Goal: Task Accomplishment & Management: Manage account settings

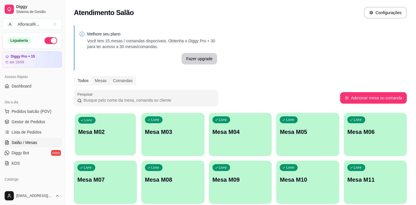
click at [133, 120] on div "Livre Mesa M02" at bounding box center [105, 131] width 61 height 35
click at [108, 124] on body "Diggy Sistema de Gestão A Afloracafé ... Loja aberta Diggy Pro + 15 até 16/09 A…" at bounding box center [208, 102] width 416 height 205
click at [90, 123] on div "Livre" at bounding box center [86, 120] width 17 height 7
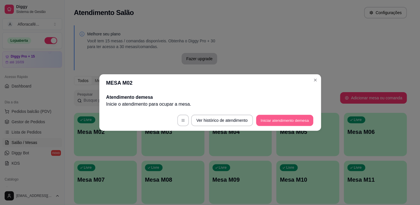
click at [289, 119] on button "Iniciar atendimento de mesa" at bounding box center [284, 120] width 57 height 11
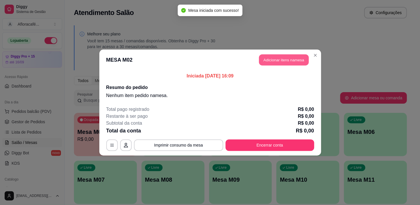
click at [292, 56] on button "Adicionar itens na mesa" at bounding box center [284, 60] width 50 height 11
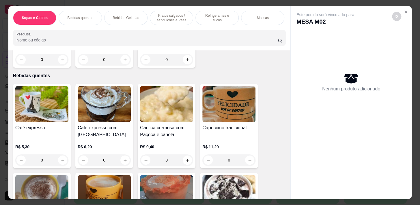
scroll to position [105, 0]
click at [123, 164] on button "increase-product-quantity" at bounding box center [124, 160] width 9 height 9
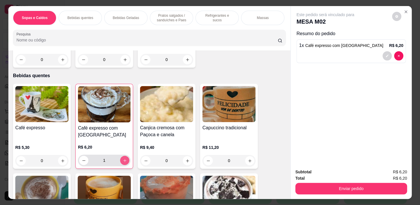
type input "1"
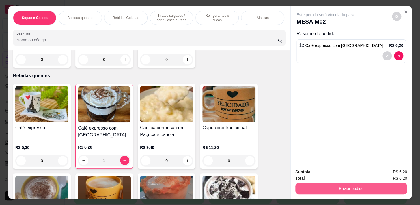
click at [325, 187] on button "Enviar pedido" at bounding box center [351, 189] width 112 height 12
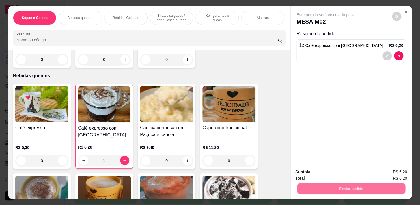
click at [318, 171] on button "Não registrar e enviar pedido" at bounding box center [332, 172] width 58 height 11
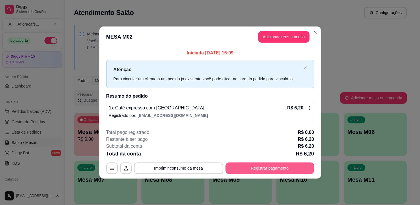
click at [249, 170] on button "Registrar pagamento" at bounding box center [269, 169] width 89 height 12
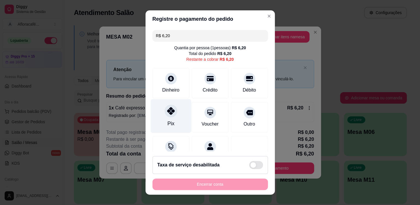
click at [174, 115] on div "Pix" at bounding box center [170, 116] width 41 height 34
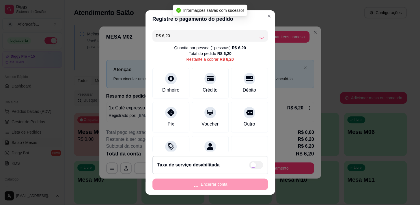
scroll to position [8, 0]
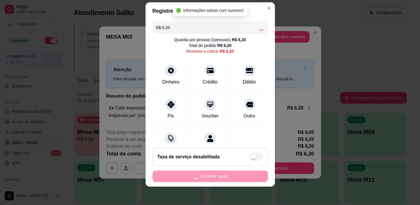
type input "R$ 0,00"
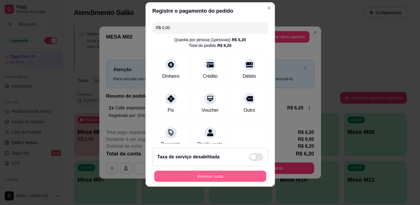
click at [223, 177] on button "Encerrar conta" at bounding box center [210, 176] width 112 height 11
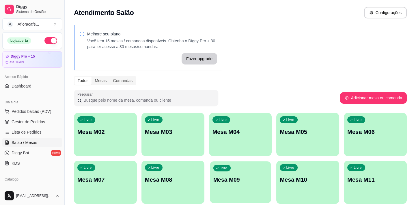
click at [239, 199] on button "Livre Mesa M09" at bounding box center [240, 183] width 61 height 42
click at [36, 118] on link "Gestor de Pedidos" at bounding box center [32, 121] width 60 height 9
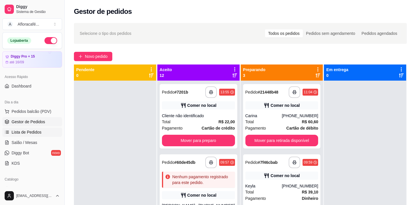
click at [27, 132] on span "Lista de Pedidos" at bounding box center [27, 133] width 30 height 6
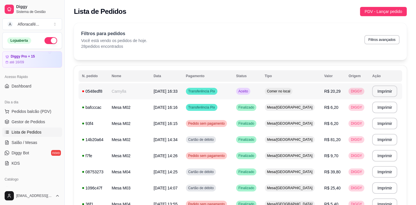
click at [233, 94] on td "Transferência Pix" at bounding box center [207, 91] width 50 height 16
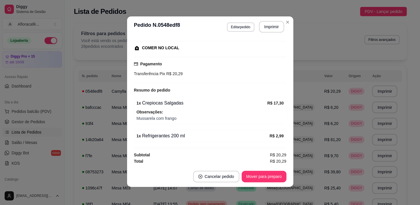
scroll to position [70, 0]
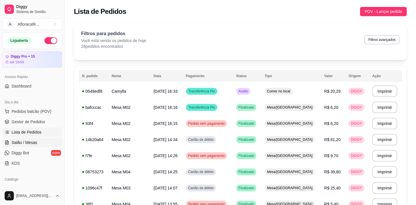
click at [23, 143] on span "Salão / Mesas" at bounding box center [25, 143] width 26 height 6
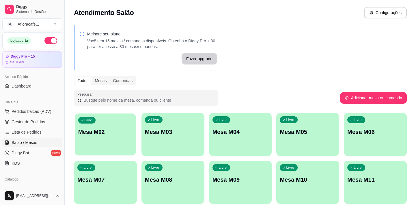
click at [104, 138] on div "Livre Mesa M02" at bounding box center [105, 131] width 61 height 35
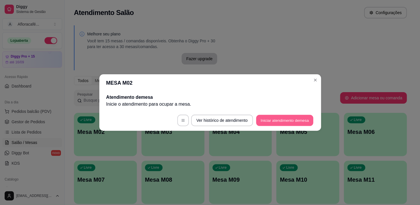
click at [287, 121] on button "Iniciar atendimento de mesa" at bounding box center [284, 120] width 57 height 11
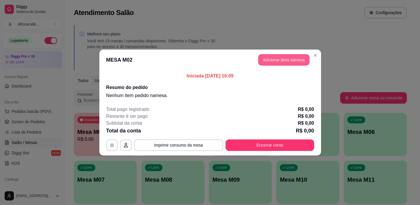
click at [268, 64] on button "Adicionar itens na mesa" at bounding box center [283, 60] width 51 height 12
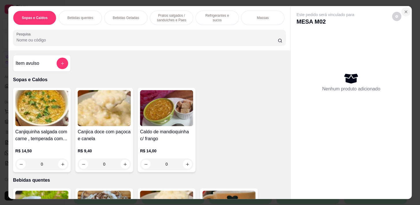
click at [406, 9] on button "Close" at bounding box center [405, 11] width 9 height 9
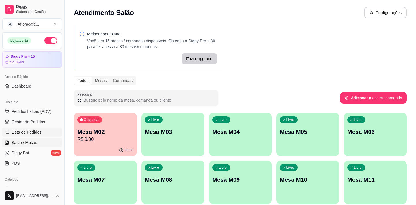
click at [25, 131] on span "Lista de Pedidos" at bounding box center [27, 133] width 30 height 6
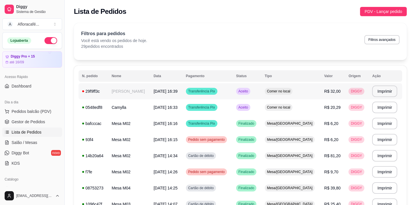
click at [149, 95] on td "[PERSON_NAME]" at bounding box center [129, 91] width 42 height 16
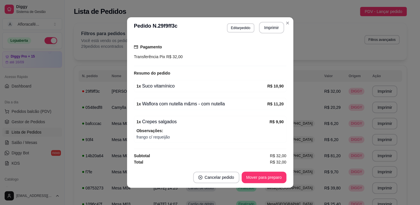
scroll to position [1, 0]
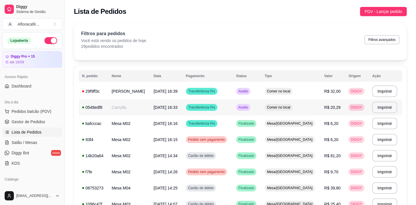
click at [181, 110] on td "[DATE] 16:33" at bounding box center [166, 108] width 32 height 16
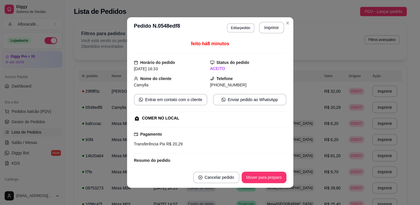
scroll to position [70, 0]
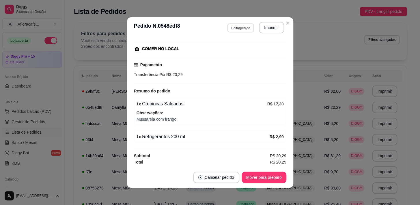
click at [239, 25] on button "Editar pedido" at bounding box center [240, 27] width 27 height 9
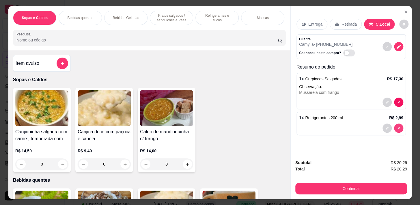
type input "0"
click at [212, 23] on div "Refrigerantes e sucos" at bounding box center [216, 18] width 43 height 14
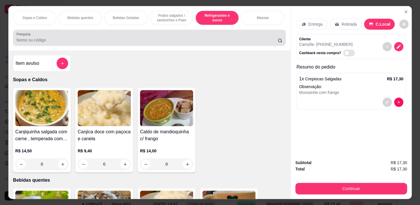
scroll to position [14, 0]
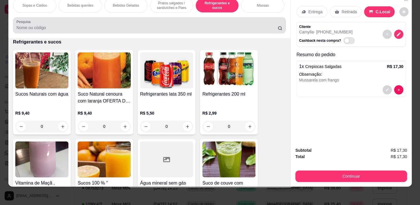
click at [210, 20] on div at bounding box center [149, 26] width 266 height 12
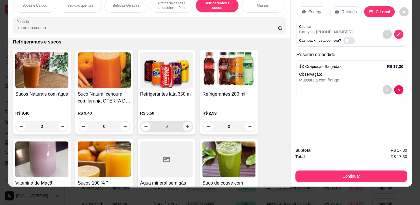
click at [183, 129] on button "increase-product-quantity" at bounding box center [187, 126] width 9 height 9
type input "1"
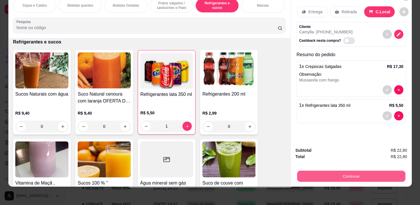
click at [361, 172] on button "Continuar" at bounding box center [351, 176] width 108 height 11
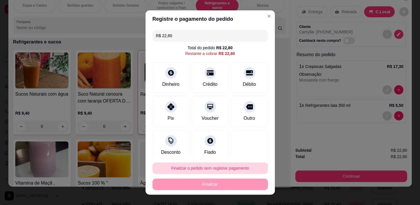
click at [225, 171] on button "Finalizar o pedido sem registrar pagamento" at bounding box center [209, 169] width 115 height 12
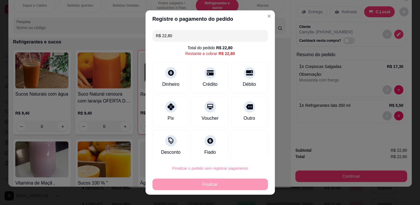
click at [238, 149] on button "Confirmar" at bounding box center [243, 152] width 20 height 9
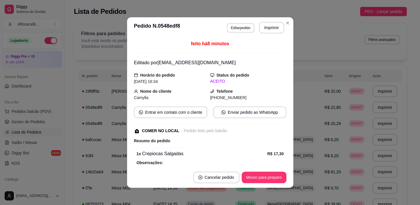
scroll to position [70, 0]
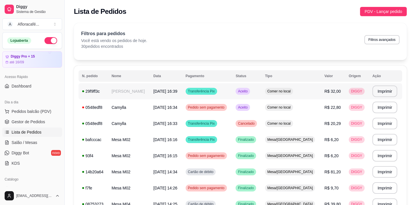
click at [182, 96] on td "[DATE] 16:39" at bounding box center [166, 91] width 32 height 16
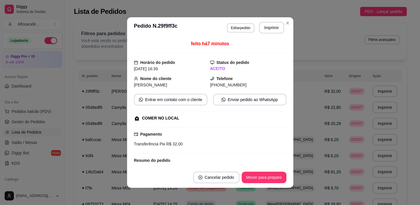
scroll to position [87, 0]
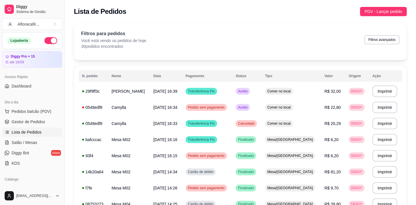
click at [22, 138] on ul "Pedidos balcão (PDV) Gestor de Pedidos Lista de Pedidos Salão / Mesas Diggy Bot…" at bounding box center [32, 137] width 60 height 61
click at [32, 144] on span "Salão / Mesas" at bounding box center [25, 143] width 26 height 6
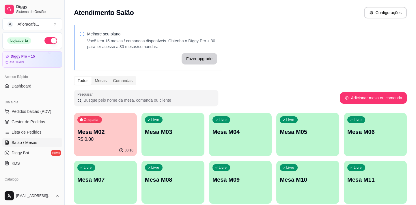
click at [138, 131] on div "Ocupada Mesa M02 R$ 0,00 00:10 Livre Mesa M03 Livre Mesa M04 Livre Mesa M05 Liv…" at bounding box center [240, 182] width 333 height 139
click at [133, 131] on div "Ocupada Mesa M02 R$ 0,00" at bounding box center [105, 129] width 63 height 32
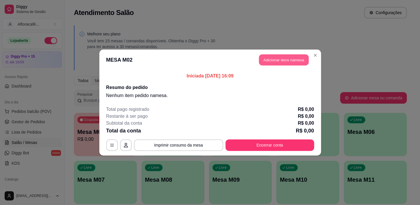
click at [299, 57] on button "Adicionar itens na mesa" at bounding box center [284, 60] width 50 height 11
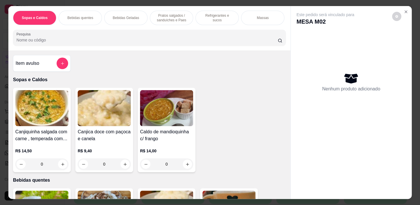
click at [121, 46] on div "Pesquisa" at bounding box center [149, 38] width 273 height 16
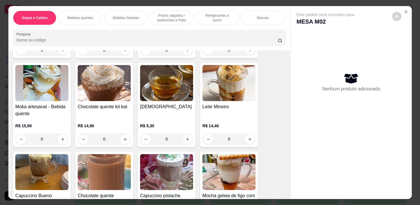
scroll to position [446, 0]
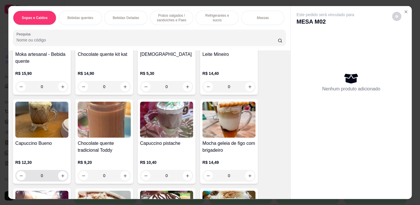
click at [57, 181] on div "0" at bounding box center [41, 176] width 51 height 12
click at [187, 177] on button "increase-product-quantity" at bounding box center [187, 176] width 9 height 9
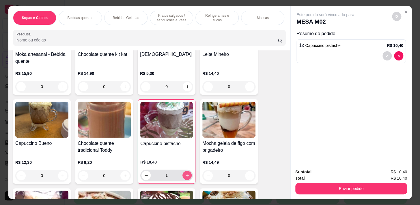
type input "1"
click at [61, 175] on button "increase-product-quantity" at bounding box center [62, 175] width 9 height 9
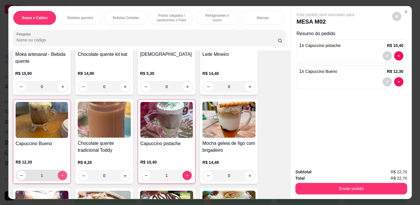
type input "1"
click at [164, 13] on p "Pratos salgados / sanduíches e Paes" at bounding box center [171, 17] width 33 height 9
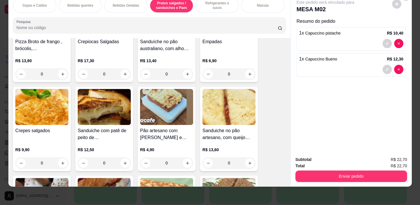
scroll to position [1730, 0]
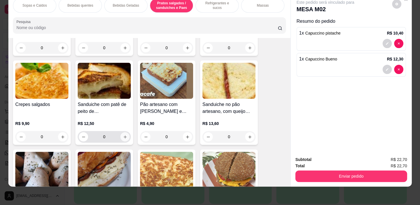
click at [120, 138] on button "increase-product-quantity" at bounding box center [124, 136] width 9 height 9
type input "1"
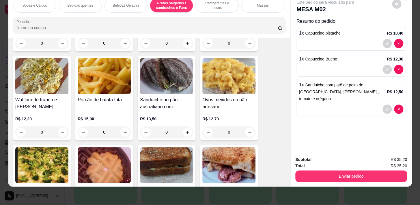
scroll to position [1861, 0]
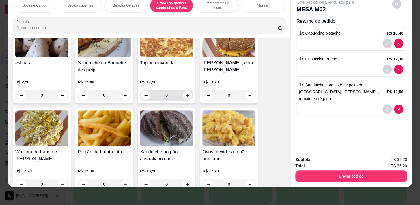
click at [185, 96] on icon "increase-product-quantity" at bounding box center [187, 95] width 4 height 4
type input "1"
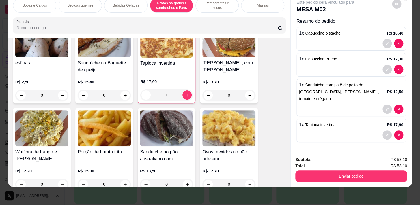
click at [392, 175] on button "Enviar pedido" at bounding box center [351, 177] width 112 height 12
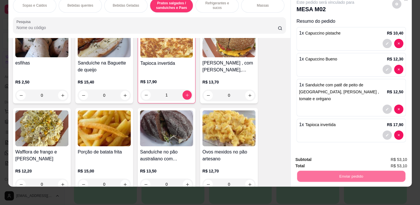
click at [386, 169] on div "Enviar pedido" at bounding box center [351, 175] width 112 height 13
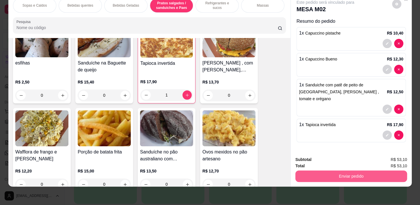
click at [342, 171] on button "Enviar pedido" at bounding box center [351, 177] width 112 height 12
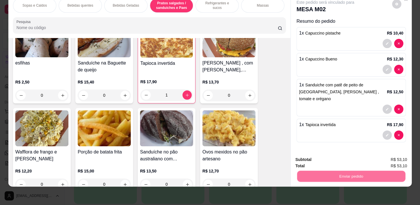
click at [337, 156] on button "Não registrar e enviar pedido" at bounding box center [332, 158] width 58 height 11
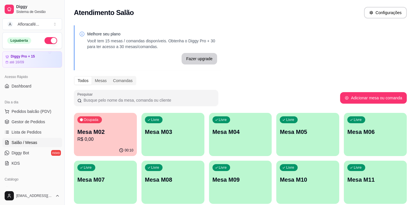
click at [119, 138] on p "R$ 0,00" at bounding box center [105, 139] width 56 height 7
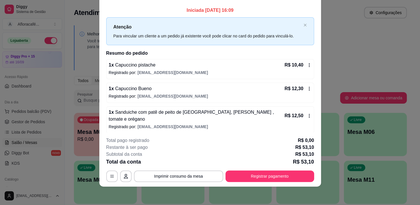
scroll to position [0, 0]
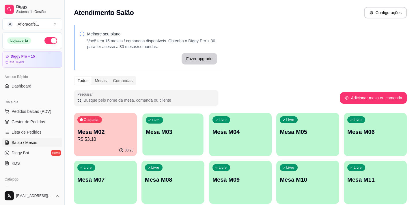
click at [192, 141] on div "Livre Mesa M03" at bounding box center [172, 131] width 61 height 35
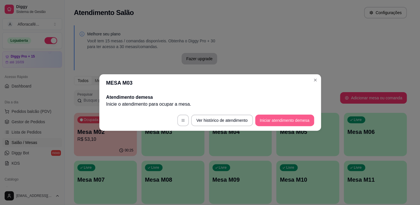
click at [283, 116] on button "Iniciar atendimento de mesa" at bounding box center [284, 121] width 59 height 12
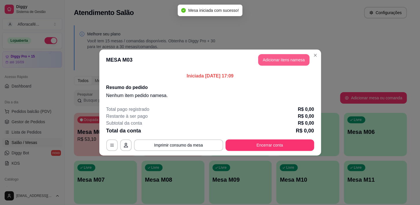
click at [277, 57] on button "Adicionar itens na mesa" at bounding box center [283, 60] width 51 height 12
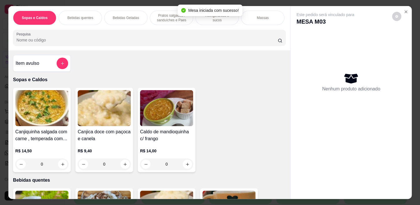
scroll to position [0, 238]
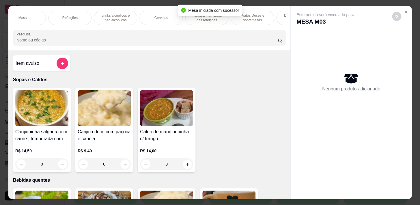
click at [223, 19] on div "Acompanhamentos das refeições" at bounding box center [206, 18] width 43 height 14
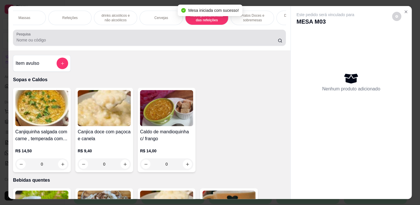
scroll to position [14, 0]
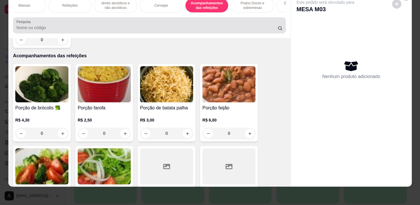
click at [244, 20] on div at bounding box center [149, 26] width 266 height 12
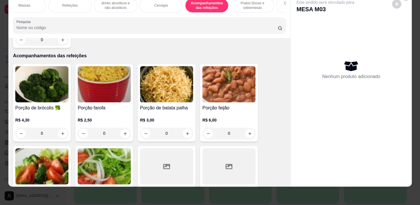
click at [246, 7] on div "Pratos Doces e sobremesas" at bounding box center [252, 5] width 43 height 14
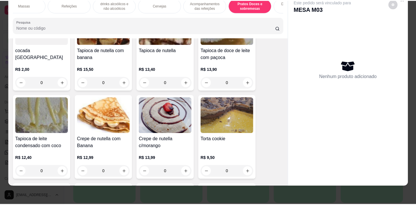
scroll to position [4538, 0]
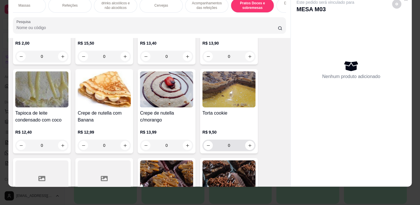
click at [244, 140] on div "0" at bounding box center [228, 146] width 51 height 12
click at [251, 141] on button "increase-product-quantity" at bounding box center [249, 145] width 9 height 9
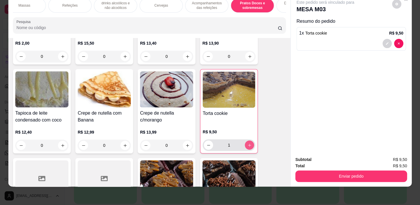
type input "1"
click at [326, 171] on button "Enviar pedido" at bounding box center [351, 177] width 112 height 12
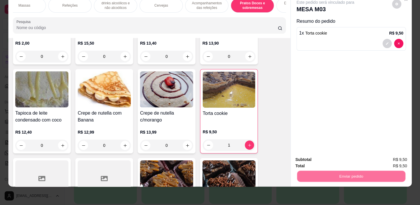
click at [327, 162] on button "Não registrar e enviar pedido" at bounding box center [332, 158] width 58 height 11
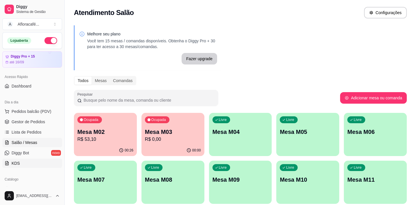
scroll to position [105, 0]
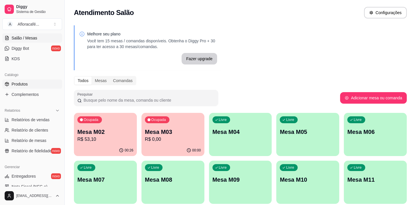
click at [25, 83] on span "Produtos" at bounding box center [20, 84] width 16 height 6
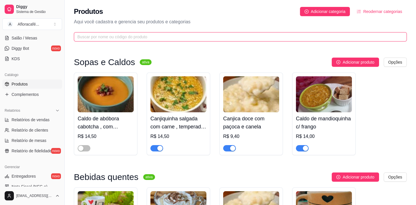
click at [168, 37] on input "text" at bounding box center [237, 37] width 321 height 6
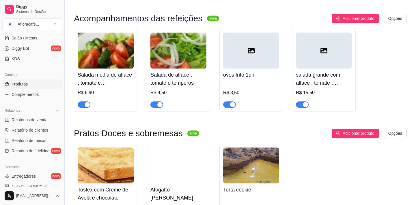
scroll to position [1332, 0]
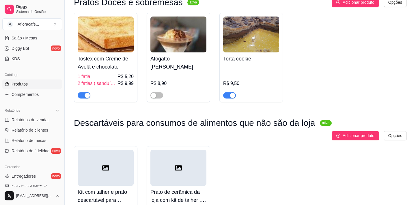
type input "to"
click at [231, 98] on div "button" at bounding box center [232, 95] width 5 height 5
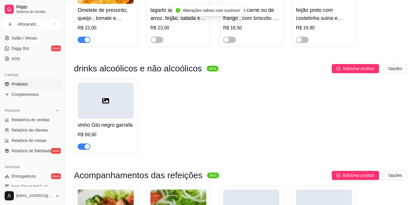
scroll to position [991, 0]
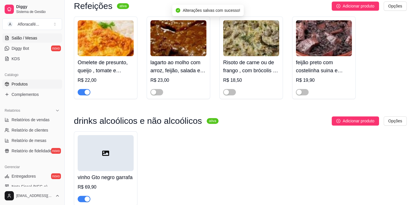
click at [21, 35] on span "Salão / Mesas" at bounding box center [25, 38] width 26 height 6
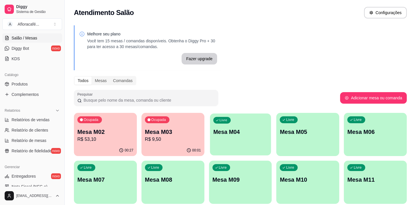
click at [222, 122] on p "Livre" at bounding box center [223, 120] width 8 height 5
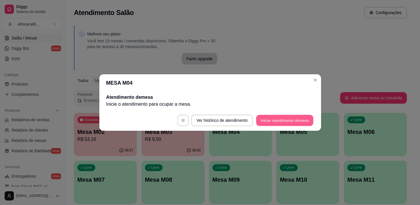
click at [283, 117] on button "Iniciar atendimento de mesa" at bounding box center [284, 120] width 57 height 11
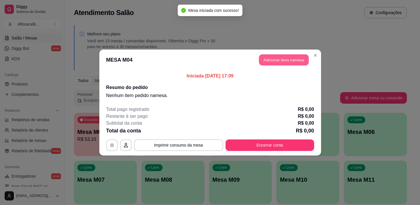
click at [283, 62] on button "Adicionar itens na mesa" at bounding box center [284, 60] width 50 height 11
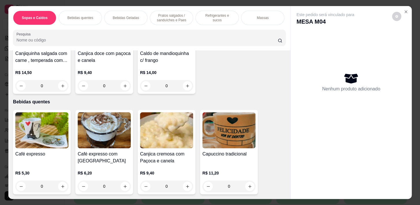
scroll to position [131, 0]
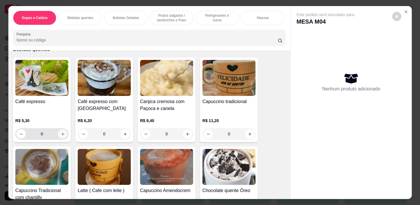
click at [61, 135] on icon "increase-product-quantity" at bounding box center [63, 134] width 4 height 4
type input "1"
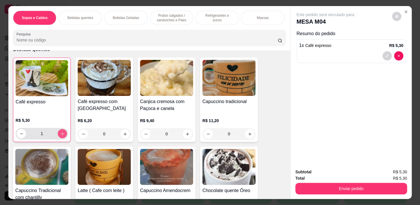
scroll to position [236, 0]
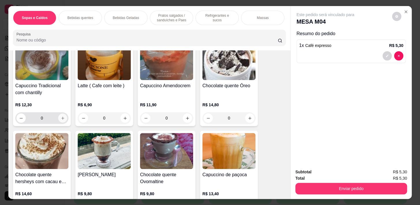
click at [61, 123] on button "increase-product-quantity" at bounding box center [62, 118] width 9 height 9
type input "1"
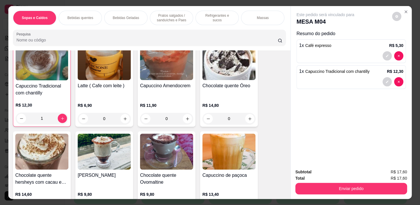
scroll to position [236, 0]
click at [155, 13] on p "Pratos salgados / sanduíches e Paes" at bounding box center [171, 17] width 33 height 9
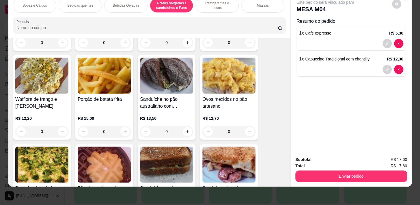
scroll to position [1861, 0]
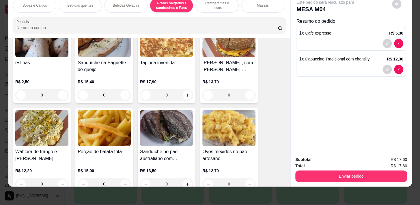
click at [59, 96] on div "0" at bounding box center [41, 95] width 53 height 12
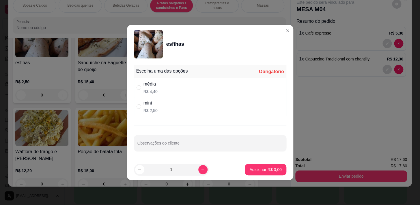
click at [150, 89] on p "R$ 4,40" at bounding box center [150, 92] width 14 height 6
radio input "true"
click at [201, 171] on icon "increase-product-quantity" at bounding box center [203, 170] width 4 height 4
type input "2"
click at [250, 168] on p "Adicionar R$ 8,80" at bounding box center [265, 169] width 31 height 5
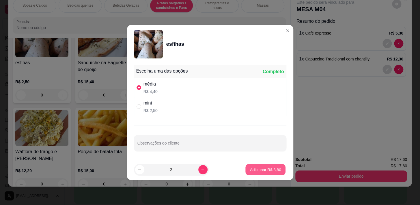
type input "2"
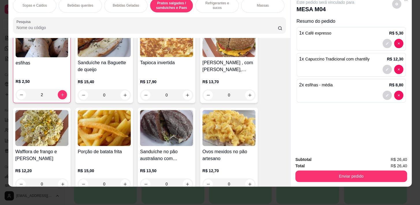
scroll to position [1861, 0]
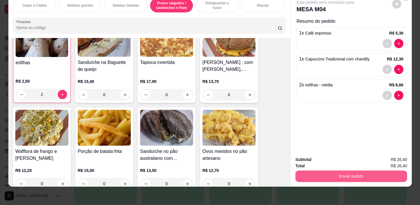
click at [347, 175] on button "Enviar pedido" at bounding box center [351, 177] width 112 height 12
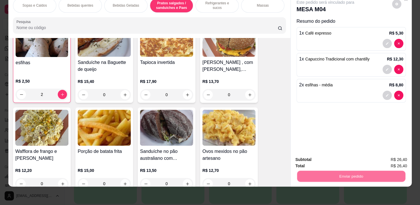
click at [342, 161] on button "Não registrar e enviar pedido" at bounding box center [332, 158] width 58 height 11
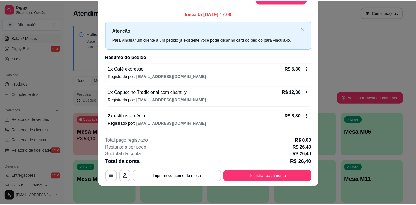
scroll to position [0, 0]
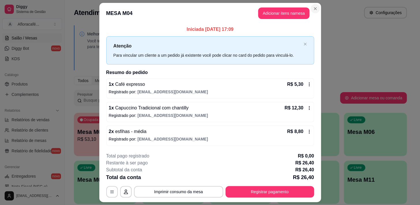
click at [309, 7] on section "**********" at bounding box center [210, 102] width 222 height 199
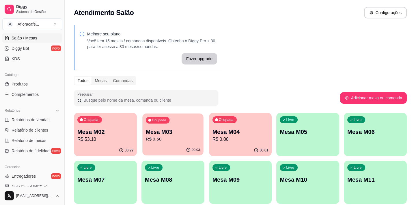
click at [162, 132] on p "Mesa M03" at bounding box center [173, 132] width 54 height 8
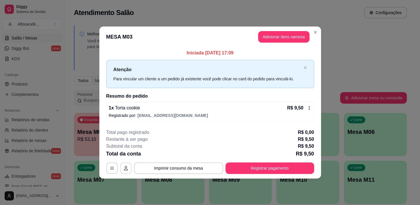
click at [125, 170] on icon "button" at bounding box center [126, 168] width 4 height 5
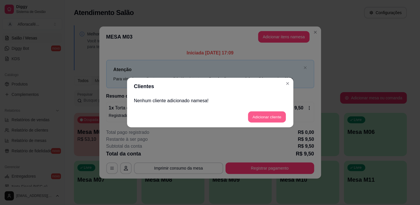
click at [255, 112] on button "Adicionar cliente" at bounding box center [267, 117] width 38 height 11
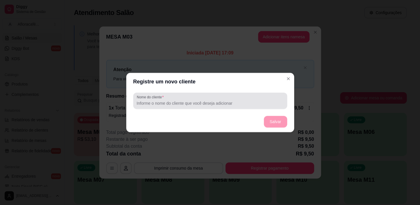
click at [256, 97] on div at bounding box center [209, 101] width 147 height 12
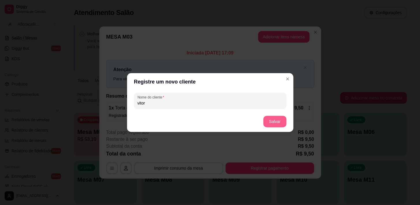
type input "vitor"
click at [278, 123] on button "Salvar" at bounding box center [274, 122] width 23 height 12
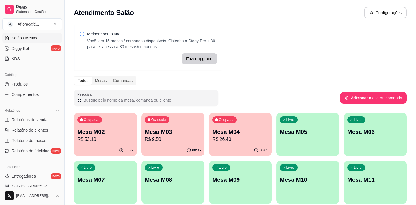
click at [298, 138] on div "Livre Mesa M05" at bounding box center [307, 131] width 63 height 36
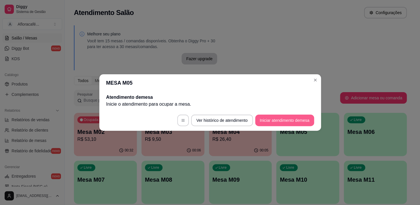
click at [301, 118] on button "Iniciar atendimento de mesa" at bounding box center [284, 121] width 59 height 12
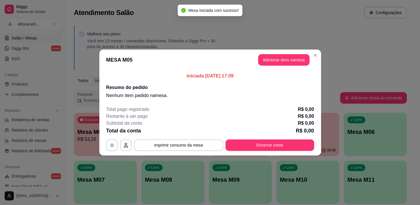
drag, startPoint x: 288, startPoint y: 52, endPoint x: 288, endPoint y: 61, distance: 8.4
click at [288, 53] on header "MESA M05 Adicionar itens na mesa" at bounding box center [210, 60] width 222 height 21
click at [288, 61] on button "Adicionar itens na mesa" at bounding box center [284, 60] width 50 height 11
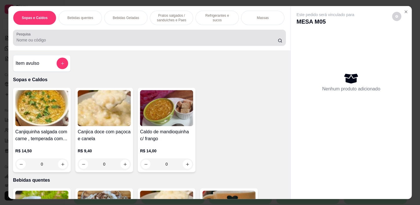
click at [140, 33] on div "Pesquisa" at bounding box center [149, 38] width 273 height 16
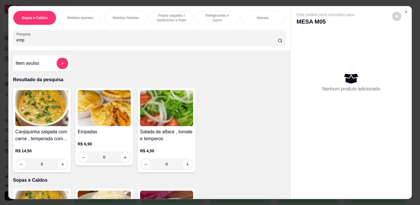
type input "emp"
click at [121, 160] on button "increase-product-quantity" at bounding box center [125, 157] width 9 height 9
type input "1"
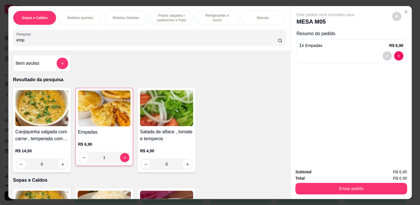
drag, startPoint x: 328, startPoint y: 174, endPoint x: 328, endPoint y: 183, distance: 9.2
click at [329, 175] on div "Total R$ 6,90" at bounding box center [351, 178] width 112 height 6
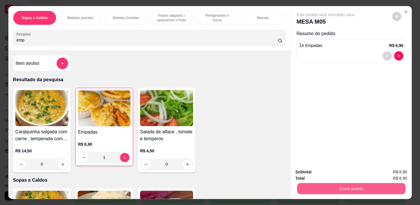
click at [328, 183] on button "Enviar pedido" at bounding box center [351, 188] width 108 height 11
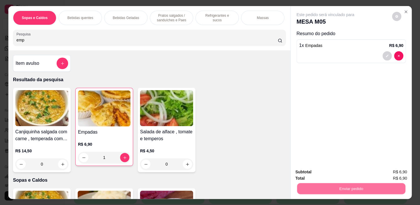
click at [327, 174] on button "Não registrar e enviar pedido" at bounding box center [332, 172] width 58 height 11
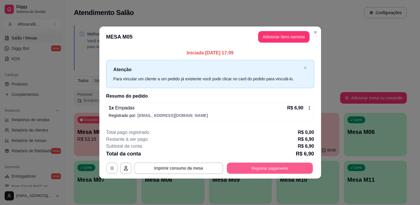
click at [259, 168] on button "Registrar pagamento" at bounding box center [269, 168] width 86 height 11
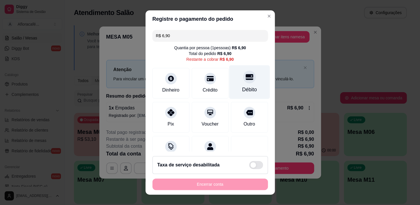
click at [243, 83] on div at bounding box center [249, 77] width 13 height 13
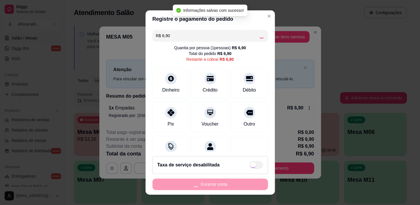
type input "R$ 0,00"
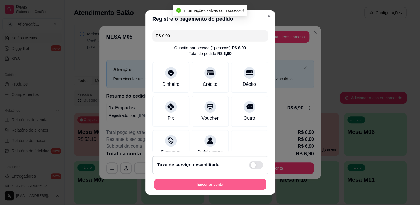
click at [223, 187] on button "Encerrar conta" at bounding box center [210, 184] width 112 height 11
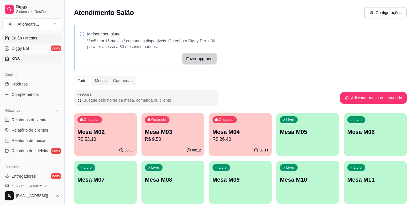
scroll to position [26, 0]
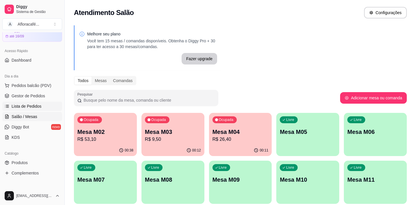
click at [38, 110] on link "Lista de Pedidos" at bounding box center [32, 106] width 60 height 9
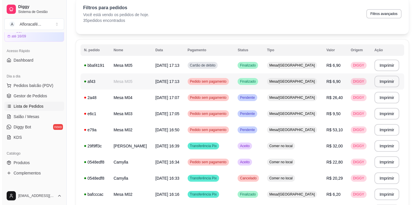
scroll to position [52, 0]
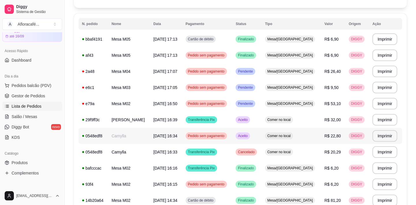
click at [123, 138] on td "Camylla" at bounding box center [129, 136] width 42 height 16
click at [123, 153] on td "Camylla" at bounding box center [129, 152] width 42 height 16
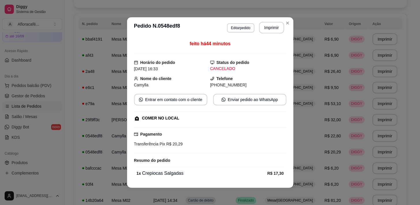
scroll to position [58, 0]
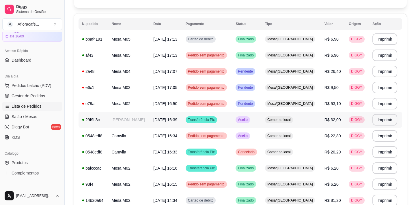
click at [119, 119] on td "[PERSON_NAME]" at bounding box center [129, 120] width 42 height 16
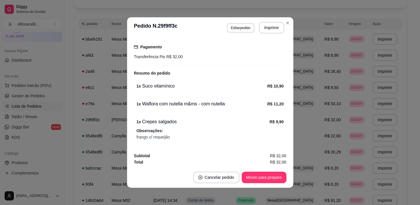
scroll to position [1, 0]
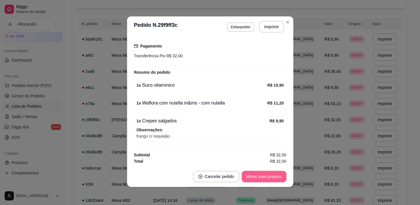
click at [256, 177] on button "Mover para preparo" at bounding box center [263, 177] width 45 height 12
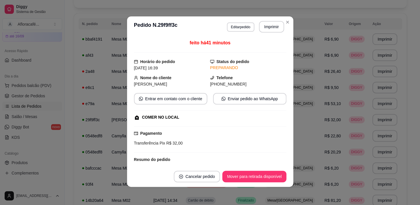
scroll to position [26, 0]
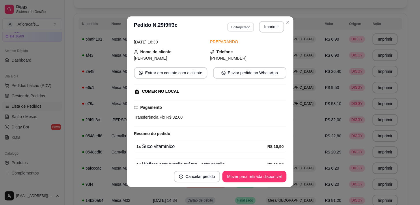
click at [245, 27] on button "Editar pedido" at bounding box center [240, 27] width 27 height 9
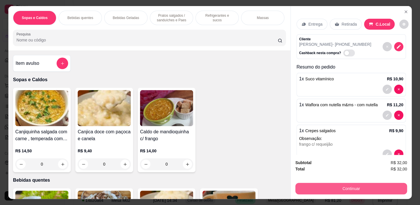
click at [359, 185] on button "Continuar" at bounding box center [351, 189] width 112 height 12
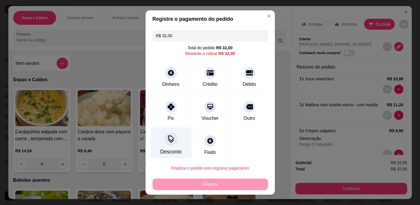
click at [177, 136] on div "Desconto" at bounding box center [170, 145] width 41 height 34
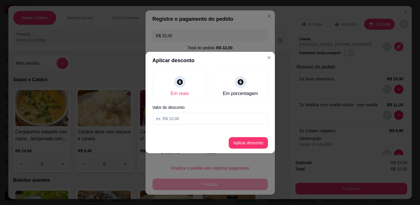
click at [235, 119] on input at bounding box center [209, 119] width 115 height 12
type input "30,00"
click at [248, 147] on button "Aplicar desconto" at bounding box center [248, 143] width 38 height 11
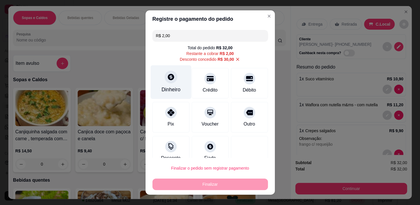
click at [170, 82] on div at bounding box center [170, 77] width 13 height 13
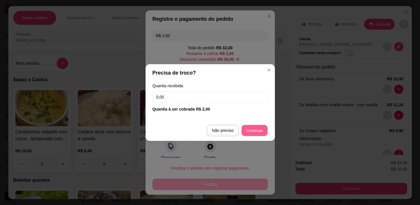
type input "R$ 0,00"
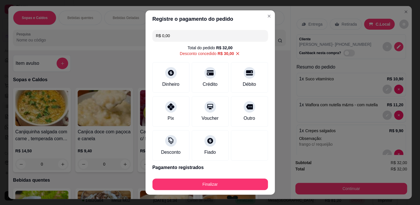
click at [244, 176] on footer "Finalizar" at bounding box center [209, 183] width 129 height 23
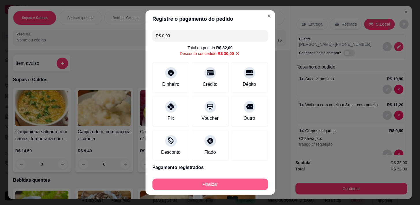
click at [245, 179] on button "Finalizar" at bounding box center [209, 185] width 115 height 12
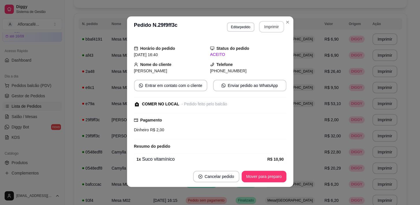
scroll to position [39, 0]
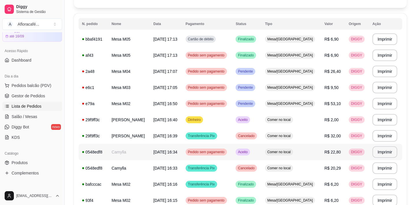
click at [131, 154] on td "Camylla" at bounding box center [129, 152] width 42 height 16
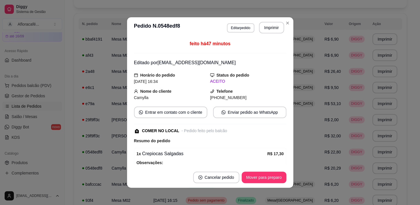
scroll to position [70, 0]
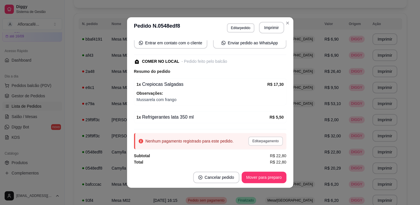
click at [250, 141] on button "Editar pagamento" at bounding box center [265, 141] width 34 height 9
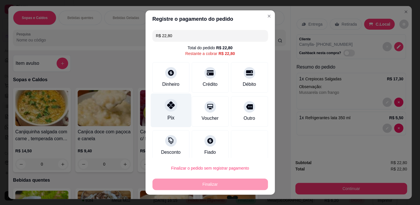
click at [164, 113] on div "Pix" at bounding box center [170, 110] width 41 height 34
type input "R$ 0,00"
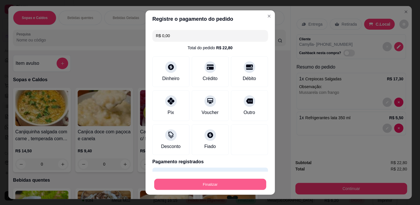
click at [209, 185] on button "Finalizar" at bounding box center [210, 184] width 112 height 11
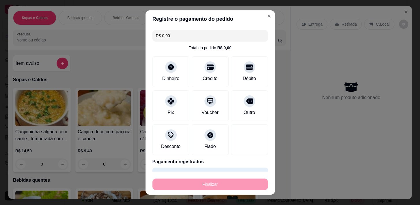
type input "0"
type input "-R$ 22,80"
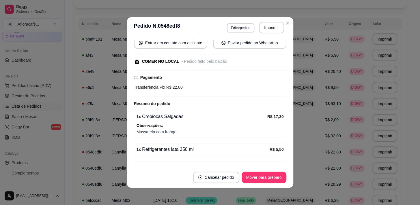
drag, startPoint x: 256, startPoint y: 167, endPoint x: 253, endPoint y: 186, distance: 19.5
click at [256, 173] on section "**********" at bounding box center [210, 102] width 166 height 171
drag, startPoint x: 253, startPoint y: 186, endPoint x: 256, endPoint y: 177, distance: 9.8
click at [253, 185] on footer "Cancelar pedido Mover para preparo" at bounding box center [210, 177] width 166 height 21
click at [257, 177] on button "Mover para preparo" at bounding box center [263, 177] width 43 height 11
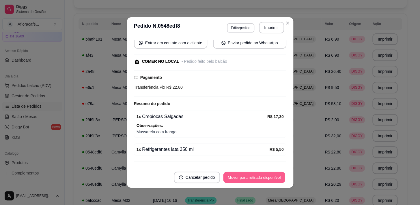
click at [257, 177] on button "Mover para retirada disponível" at bounding box center [254, 177] width 62 height 11
click at [257, 177] on button "Mover para finalizado" at bounding box center [262, 178] width 48 height 12
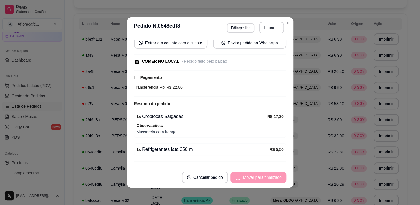
scroll to position [51, 0]
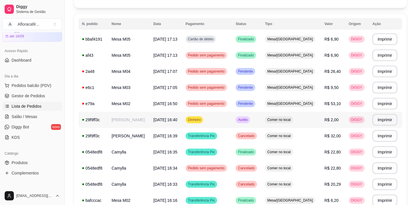
click at [124, 121] on td "[PERSON_NAME]" at bounding box center [129, 120] width 42 height 16
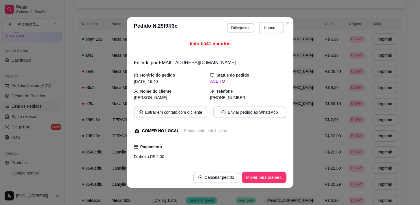
scroll to position [107, 0]
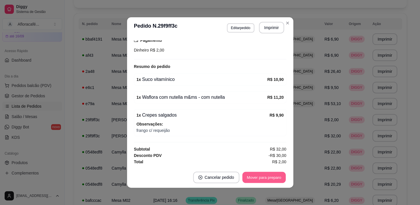
click at [251, 176] on button "Mover para preparo" at bounding box center [263, 177] width 43 height 11
click at [251, 176] on button "Mover para retirada disponível" at bounding box center [254, 177] width 62 height 11
click at [251, 176] on button "Mover para finalizado" at bounding box center [262, 177] width 46 height 11
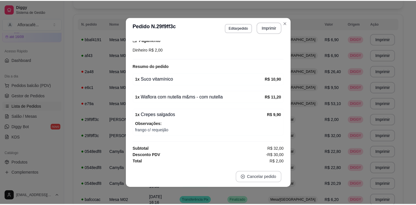
scroll to position [87, 0]
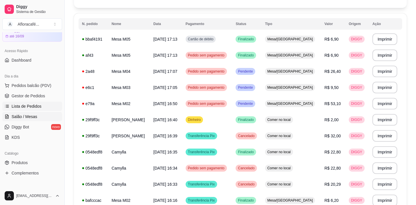
click at [29, 112] on link "Salão / Mesas" at bounding box center [32, 116] width 60 height 9
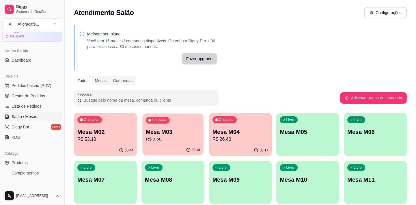
click at [179, 143] on div "Ocupada Mesa M03 R$ 9,50" at bounding box center [172, 129] width 61 height 31
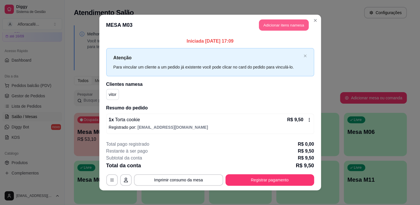
click at [266, 23] on button "Adicionar itens na mesa" at bounding box center [284, 25] width 50 height 11
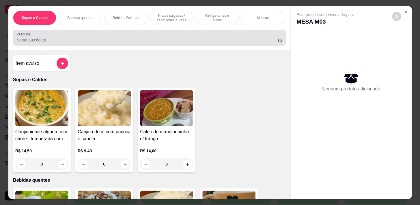
click at [117, 44] on div at bounding box center [149, 38] width 266 height 12
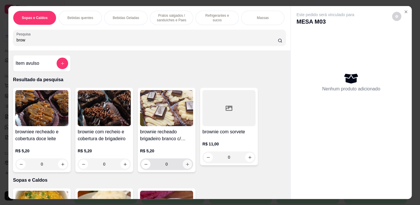
type input "brow"
click at [185, 167] on icon "increase-product-quantity" at bounding box center [187, 164] width 4 height 4
type input "1"
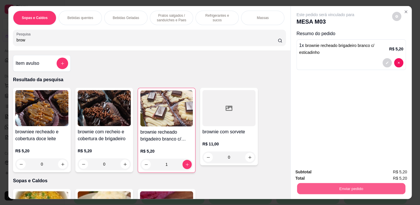
click at [302, 185] on button "Enviar pedido" at bounding box center [351, 188] width 108 height 11
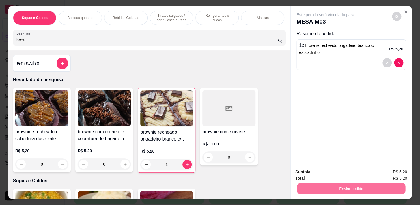
click at [319, 174] on button "Não registrar e enviar pedido" at bounding box center [332, 172] width 58 height 11
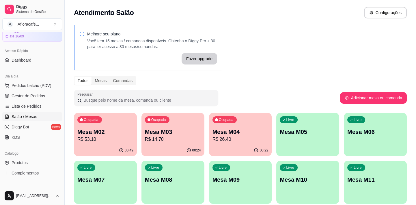
click at [268, 142] on div "Ocupada Mesa M04 R$ 26,40" at bounding box center [240, 129] width 63 height 32
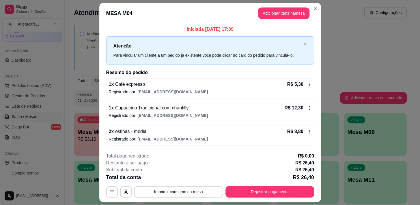
scroll to position [15, 0]
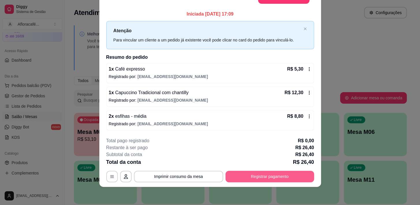
click at [287, 180] on button "Registrar pagamento" at bounding box center [269, 177] width 89 height 12
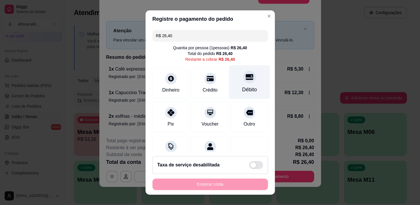
drag, startPoint x: 237, startPoint y: 72, endPoint x: 237, endPoint y: 77, distance: 4.4
click at [243, 72] on div at bounding box center [249, 77] width 13 height 13
type input "R$ 0,00"
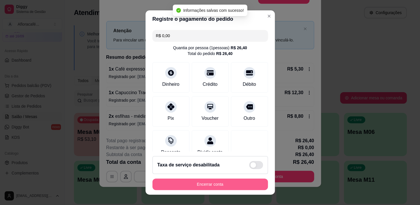
click at [211, 184] on button "Encerrar conta" at bounding box center [209, 185] width 115 height 12
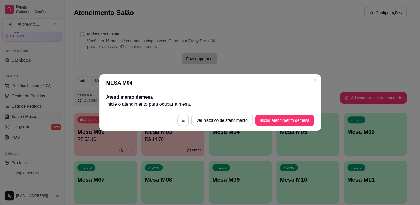
scroll to position [0, 0]
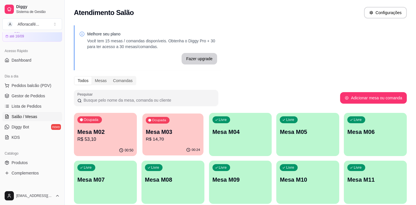
click at [153, 143] on div "Ocupada Mesa M03 R$ 14,70" at bounding box center [172, 129] width 61 height 31
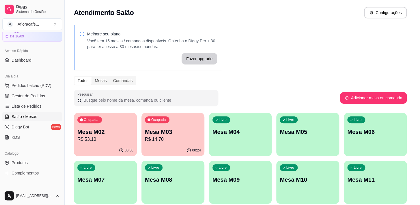
scroll to position [15, 0]
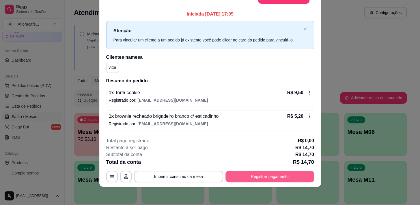
click at [240, 175] on button "Registrar pagamento" at bounding box center [269, 177] width 89 height 12
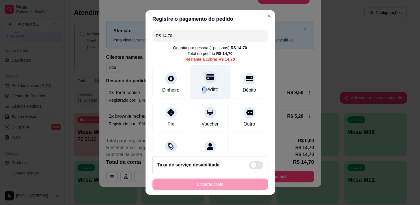
drag, startPoint x: 197, startPoint y: 89, endPoint x: 205, endPoint y: 90, distance: 8.3
click at [202, 89] on div "Crédito" at bounding box center [210, 90] width 16 height 8
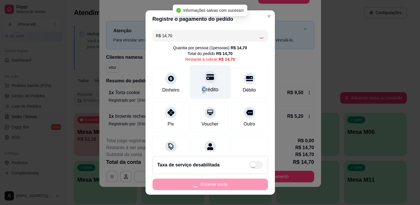
type input "R$ 0,00"
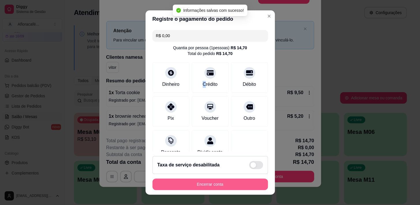
click at [198, 183] on button "Encerrar conta" at bounding box center [209, 185] width 115 height 12
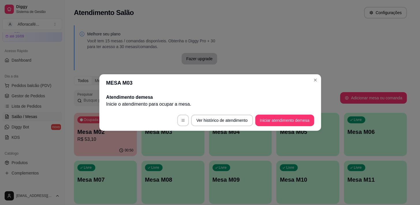
scroll to position [0, 0]
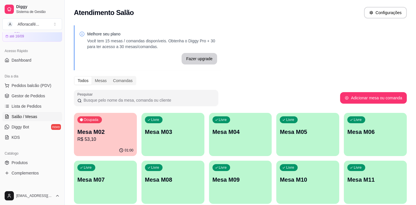
click at [166, 144] on div "Livre Mesa M03" at bounding box center [172, 131] width 63 height 36
click at [33, 164] on link "Produtos" at bounding box center [32, 162] width 60 height 9
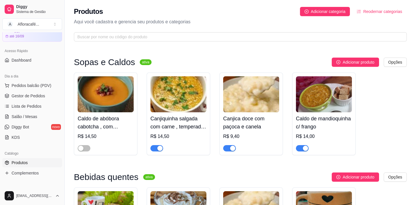
click at [171, 31] on div "Produtos Adicionar categoria Reodernar categorias Aqui você cadastra e gerencia…" at bounding box center [240, 22] width 351 height 45
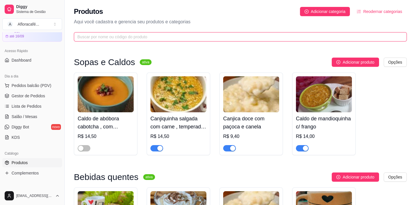
click at [168, 37] on input "text" at bounding box center [237, 37] width 321 height 6
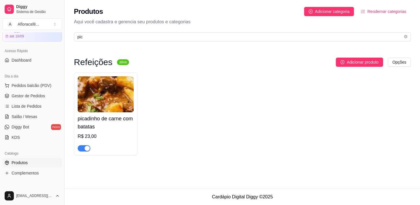
click at [89, 147] on div "button" at bounding box center [87, 148] width 5 height 5
click at [130, 31] on div "Produtos Adicionar categoria Reodernar categorias Aqui você cadastra e gerencia…" at bounding box center [242, 22] width 355 height 45
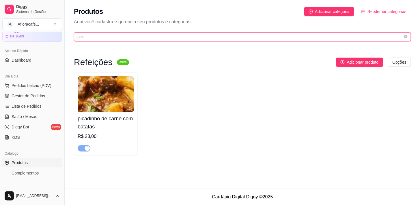
click at [129, 38] on input "pic" at bounding box center [239, 37] width 325 height 6
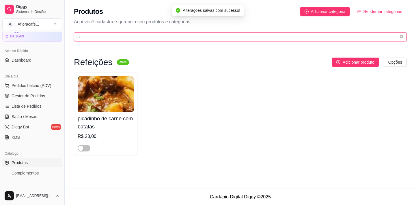
type input "p"
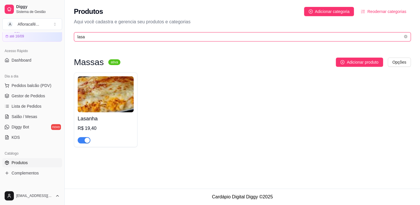
type input "lasa"
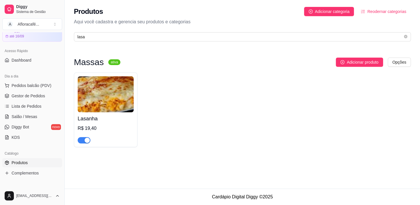
click at [100, 124] on div "Lasanha R$ 19,40" at bounding box center [106, 128] width 56 height 31
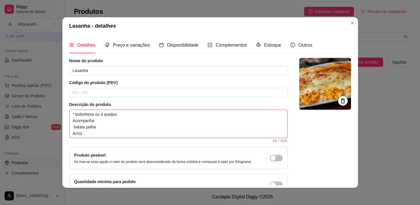
click at [98, 111] on textarea "* bolonhesa ou 4 queijos Acompanha batata palha Arroz" at bounding box center [179, 124] width 218 height 28
type textarea "* bolonhesa ou4 queijos Acompanha batata palha Arroz"
type textarea "* bolonhesa o4 queijos Acompanha batata palha Arroz"
type textarea "* bolonhesa 4 queijos Acompanha batata palha Arroz"
type textarea "* bolonhesa4 queijos Acompanha batata palha Arroz"
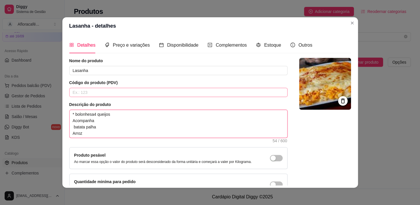
type textarea "* bolonhes4 queijos Acompanha batata palha Arroz"
type textarea "* bolonhe4 queijos Acompanha batata palha Arroz"
type textarea "* bolonh4 queijos Acompanha batata palha Arroz"
type textarea "* bolon4 queijos Acompanha batata palha Arroz"
type textarea "* bolo4 queijos Acompanha batata palha Arroz"
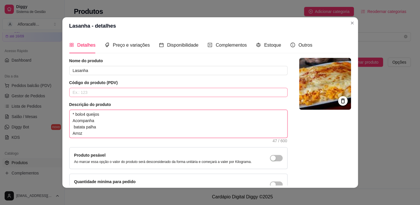
type textarea "* bol4 queijos Acompanha batata palha Arroz"
type textarea "* bo4 queijos Acompanha batata palha Arroz"
type textarea "* b4 queijos Acompanha batata palha Arroz"
type textarea "* 4 queijos Acompanha batata palha Arroz"
type textarea "*4 queijos Acompanha batata palha Arroz"
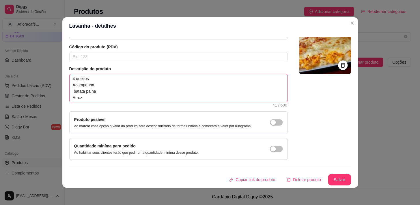
scroll to position [1, 0]
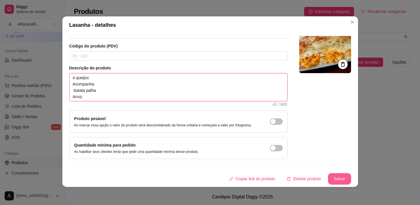
type textarea "4 queijos Acompanha batata palha Arroz"
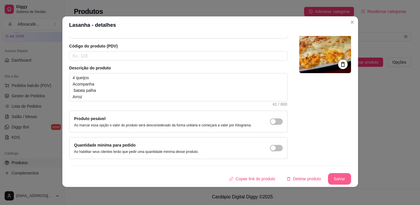
click at [341, 180] on button "Salvar" at bounding box center [339, 179] width 23 height 12
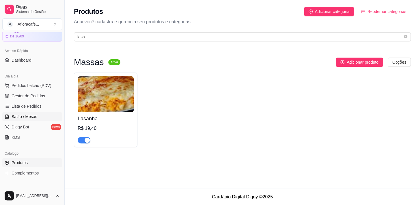
click at [23, 117] on span "Salão / Mesas" at bounding box center [25, 117] width 26 height 6
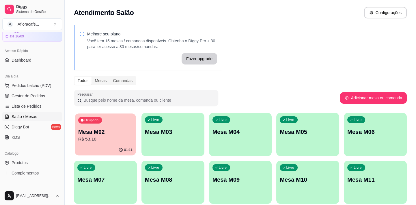
click at [95, 136] on p "R$ 53,10" at bounding box center [105, 139] width 54 height 7
click at [100, 143] on div "Ocupada Mesa M02 R$ 53,10" at bounding box center [105, 129] width 63 height 32
click at [172, 134] on p "Mesa M03" at bounding box center [173, 132] width 54 height 8
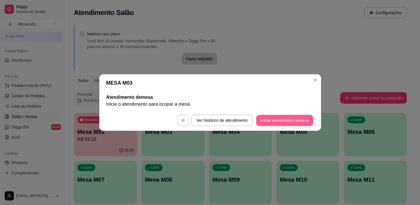
click at [272, 117] on button "Iniciar atendimento de mesa" at bounding box center [284, 120] width 57 height 11
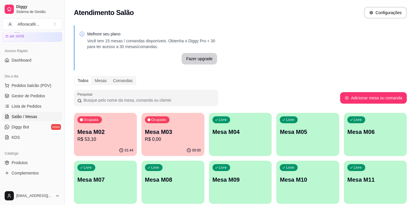
click at [391, 44] on div "Melhore seu plano Você tem 15 mesas / comandas disponíveis. Obtenha o Diggy Pro…" at bounding box center [240, 140] width 351 height 237
click at [184, 136] on p "R$ 0,00" at bounding box center [173, 139] width 54 height 7
click at [107, 136] on p "R$ 53,10" at bounding box center [105, 139] width 54 height 7
click at [183, 133] on p "Mesa M03" at bounding box center [173, 132] width 54 height 8
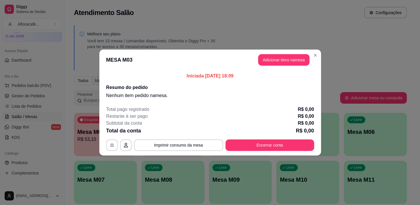
click at [294, 62] on header "MESA M03 Adicionar itens na mesa" at bounding box center [210, 60] width 222 height 21
click at [293, 62] on button "Adicionar itens na mesa" at bounding box center [283, 60] width 51 height 12
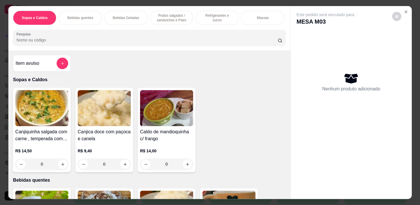
click at [49, 72] on div "Item avulso" at bounding box center [42, 63] width 58 height 17
click at [64, 62] on button "add-separate-item" at bounding box center [62, 63] width 11 height 11
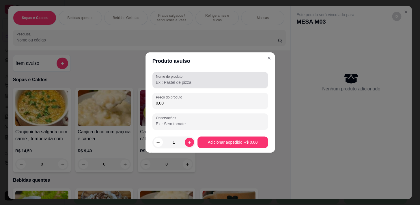
click at [160, 78] on label "Nome do produto" at bounding box center [170, 76] width 29 height 5
click at [160, 80] on input "Nome do produto" at bounding box center [210, 83] width 108 height 6
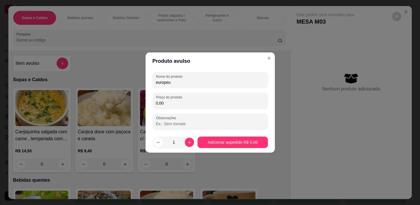
type input "europeu"
click at [210, 110] on div "Nome do produto europeu Preço do produto 0,00 Observações" at bounding box center [209, 101] width 115 height 58
click at [218, 102] on input "0,00" at bounding box center [210, 103] width 108 height 6
type input "9,50"
click at [248, 142] on footer "1 Adicionar ao pedido R$ 9,50" at bounding box center [209, 142] width 129 height 21
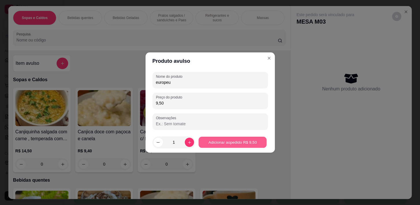
click at [267, 143] on footer "1 Adicionar ao pedido R$ 9,50" at bounding box center [209, 142] width 129 height 21
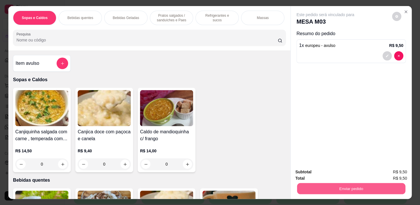
click at [316, 188] on button "Enviar pedido" at bounding box center [351, 188] width 108 height 11
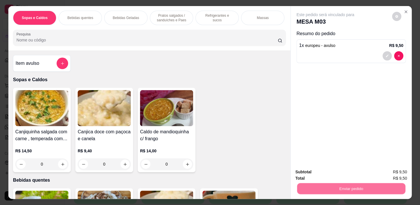
click at [319, 175] on button "Não registrar e enviar pedido" at bounding box center [332, 172] width 58 height 11
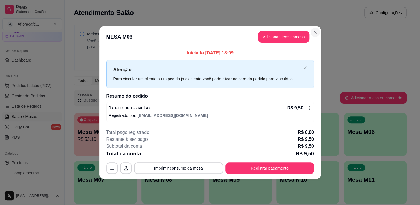
drag, startPoint x: 319, startPoint y: 32, endPoint x: 312, endPoint y: 35, distance: 8.0
click at [319, 32] on section "**********" at bounding box center [210, 103] width 222 height 152
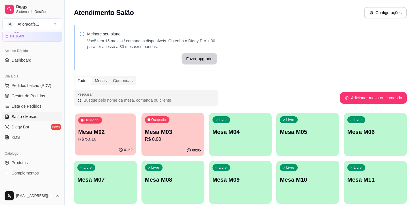
click at [110, 122] on div "Ocupada Mesa M02 R$ 53,10" at bounding box center [105, 129] width 61 height 31
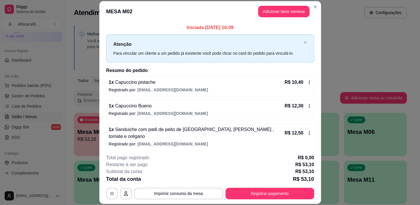
scroll to position [17, 0]
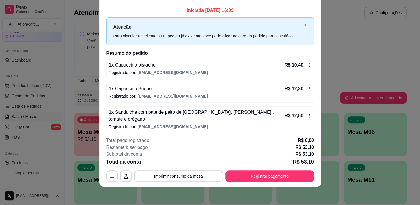
click at [268, 177] on div "**********" at bounding box center [210, 102] width 420 height 205
click at [270, 169] on div "**********" at bounding box center [210, 159] width 208 height 45
click at [271, 173] on button "Registrar pagamento" at bounding box center [269, 176] width 86 height 11
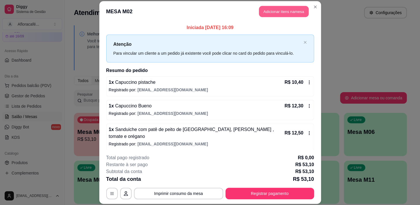
click at [273, 12] on button "Adicionar itens na mesa" at bounding box center [284, 11] width 50 height 11
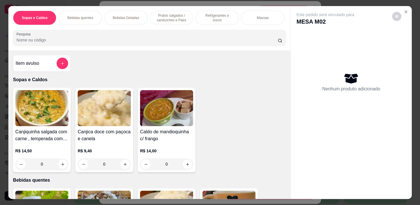
scroll to position [131, 0]
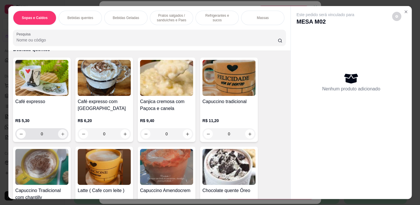
click at [62, 136] on icon "increase-product-quantity" at bounding box center [63, 134] width 4 height 4
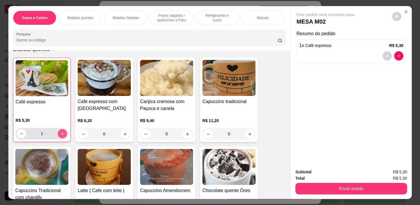
click at [63, 138] on button "increase-product-quantity" at bounding box center [62, 133] width 9 height 9
type input "2"
click at [357, 193] on div "Subtotal R$ 10,60 Total R$ 10,60 Enviar pedido" at bounding box center [351, 181] width 121 height 35
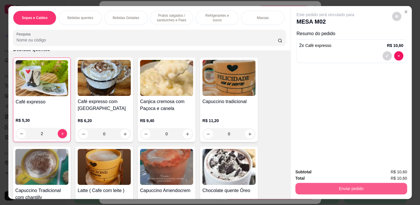
click at [348, 187] on button "Enviar pedido" at bounding box center [351, 189] width 112 height 12
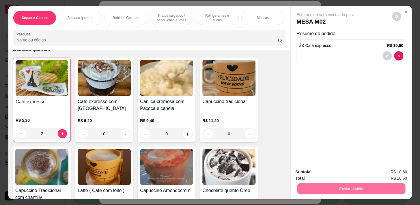
click at [336, 171] on button "Não registrar e enviar pedido" at bounding box center [332, 172] width 60 height 11
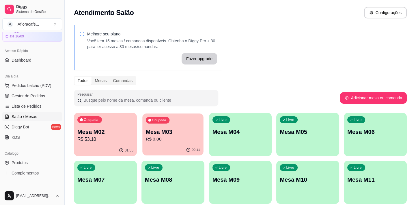
click at [175, 122] on div "Ocupada Mesa M03 R$ 0,00" at bounding box center [172, 129] width 61 height 31
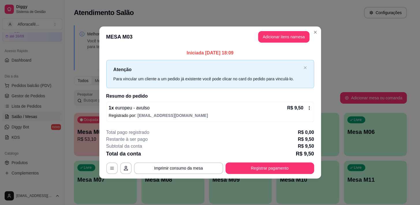
click at [294, 40] on button "Adicionar itens na mesa" at bounding box center [283, 37] width 51 height 12
drag, startPoint x: 294, startPoint y: 40, endPoint x: 119, endPoint y: 116, distance: 190.9
click at [276, 34] on div at bounding box center [149, 38] width 266 height 12
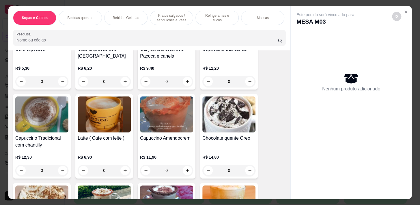
scroll to position [157, 0]
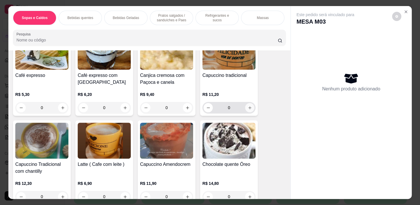
click at [248, 110] on icon "increase-product-quantity" at bounding box center [250, 108] width 4 height 4
type input "1"
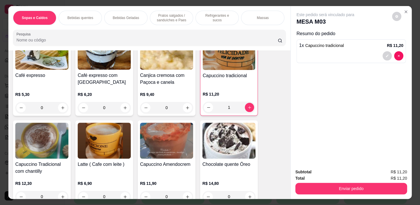
click at [170, 14] on p "Pratos salgados / sanduíches e Paes" at bounding box center [171, 17] width 33 height 9
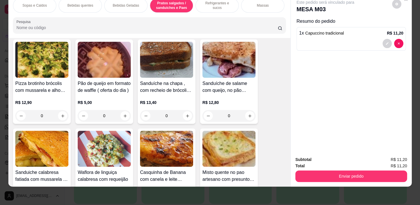
scroll to position [2071, 0]
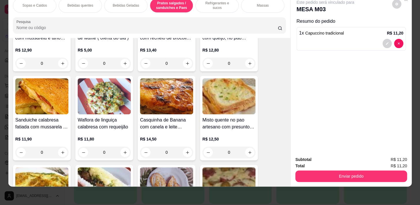
click at [122, 149] on div "0" at bounding box center [104, 153] width 53 height 12
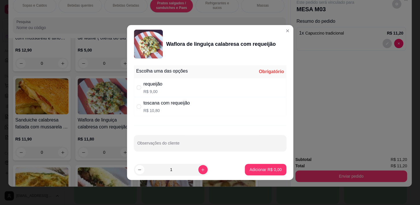
click at [160, 110] on p "R$ 10,80" at bounding box center [166, 111] width 46 height 6
radio input "true"
click at [259, 169] on p "Adicionar R$ 10,80" at bounding box center [264, 169] width 33 height 5
type input "1"
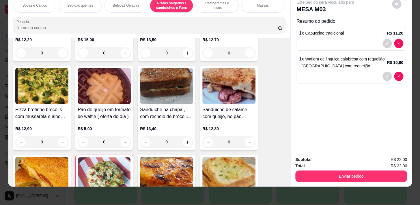
scroll to position [2044, 0]
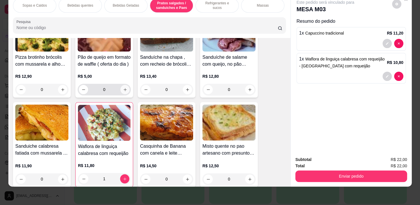
click at [123, 92] on button "increase-product-quantity" at bounding box center [124, 89] width 9 height 9
type input "1"
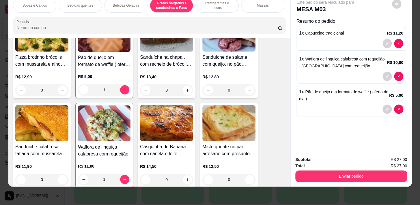
drag, startPoint x: 317, startPoint y: 165, endPoint x: 319, endPoint y: 169, distance: 4.3
click at [317, 169] on div "Enviar pedido" at bounding box center [351, 175] width 112 height 13
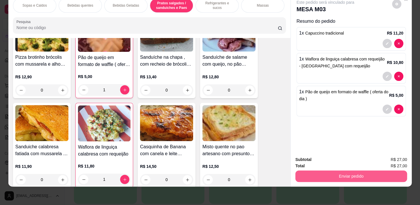
click at [318, 173] on button "Enviar pedido" at bounding box center [351, 177] width 112 height 12
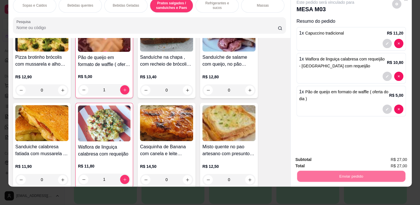
click at [315, 157] on button "Não registrar e enviar pedido" at bounding box center [332, 158] width 60 height 11
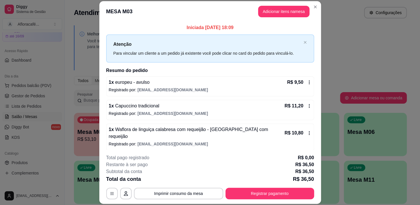
scroll to position [19, 0]
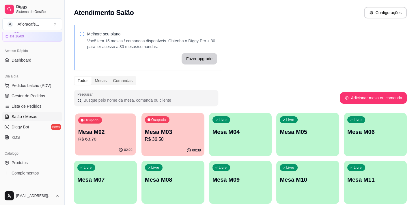
click at [100, 141] on p "R$ 63,70" at bounding box center [105, 139] width 54 height 7
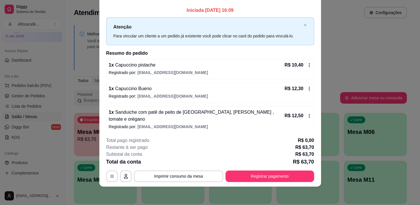
scroll to position [0, 0]
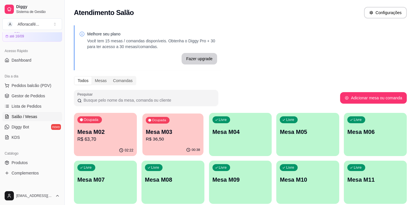
click at [189, 139] on p "R$ 36,50" at bounding box center [173, 139] width 54 height 7
click at [97, 132] on p "Mesa M02" at bounding box center [105, 132] width 56 height 8
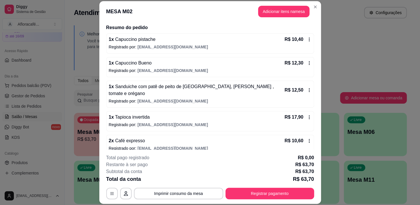
scroll to position [17, 0]
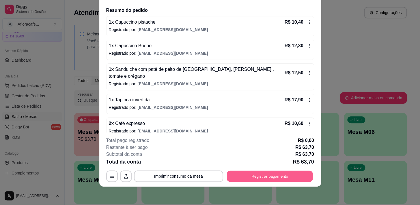
click at [261, 175] on button "Registrar pagamento" at bounding box center [269, 176] width 86 height 11
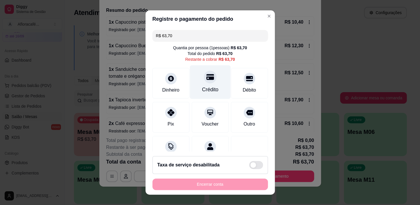
click at [204, 83] on div at bounding box center [210, 77] width 13 height 13
type input "R$ 0,00"
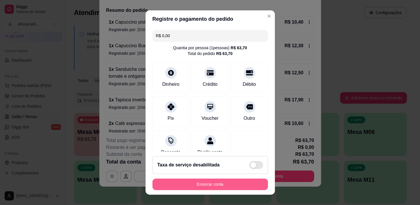
click at [224, 180] on button "Encerrar conta" at bounding box center [209, 185] width 115 height 12
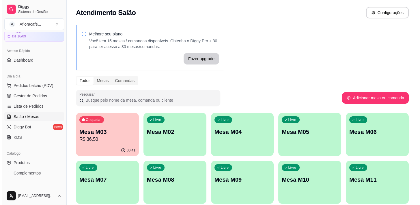
scroll to position [52, 0]
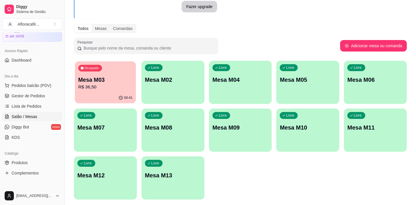
click at [104, 89] on p "R$ 36,50" at bounding box center [105, 87] width 54 height 7
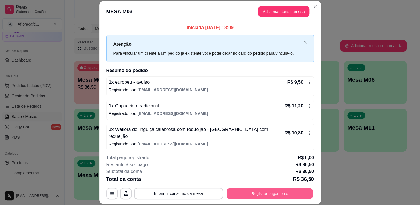
click at [263, 193] on button "Registrar pagamento" at bounding box center [269, 193] width 86 height 11
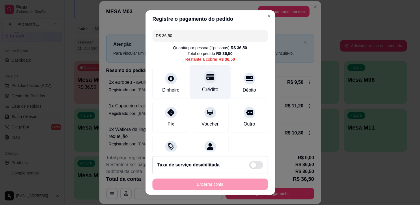
click at [206, 86] on div "Crédito" at bounding box center [210, 90] width 16 height 8
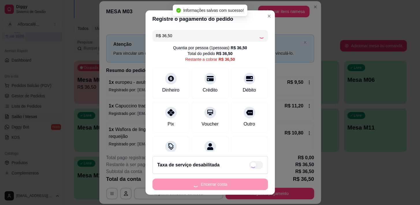
type input "R$ 0,00"
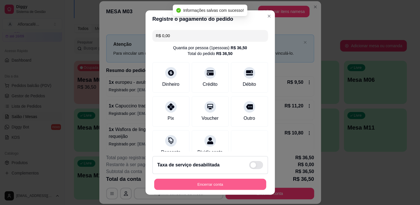
click at [197, 185] on button "Encerrar conta" at bounding box center [210, 184] width 112 height 11
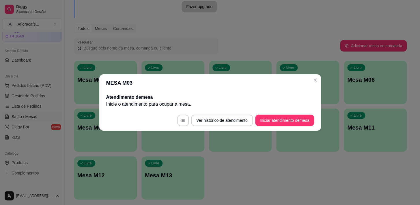
click at [195, 186] on div "Livre Mesa M13" at bounding box center [172, 175] width 63 height 36
